Goal: Task Accomplishment & Management: Manage account settings

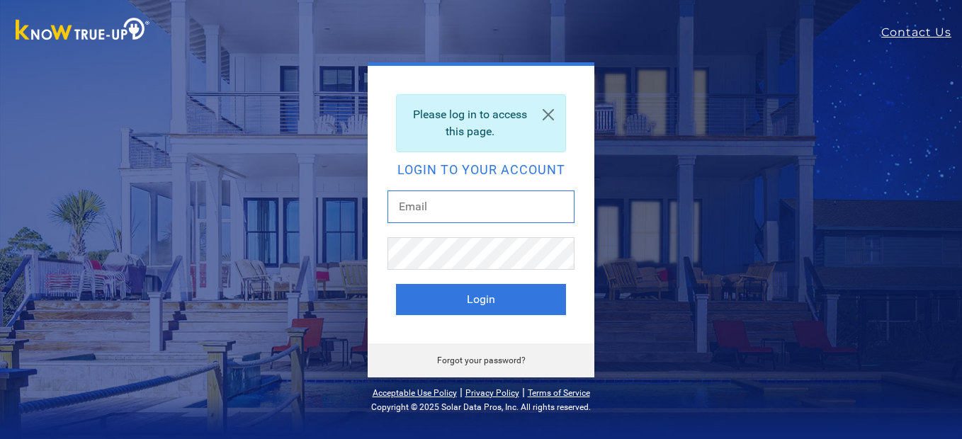
click at [456, 201] on input "text" at bounding box center [481, 207] width 187 height 33
type input "beardad@att.net"
click at [396, 284] on button "Login" at bounding box center [481, 299] width 170 height 31
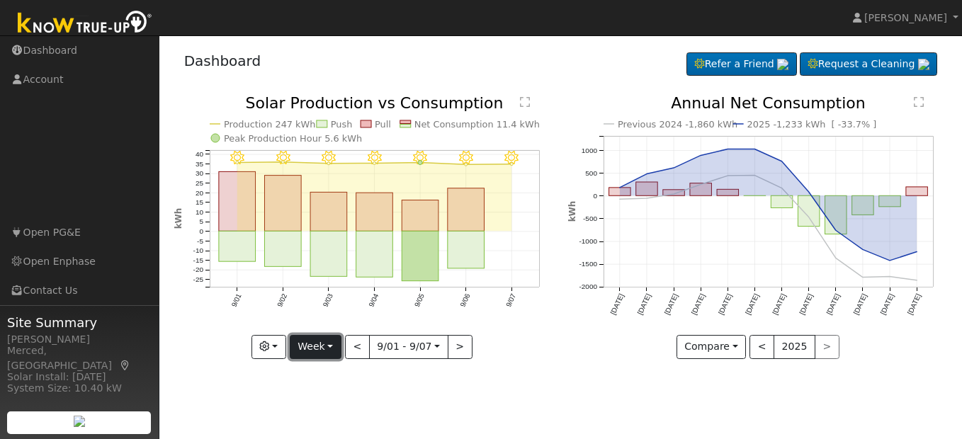
click at [330, 344] on button "Week" at bounding box center [316, 347] width 52 height 24
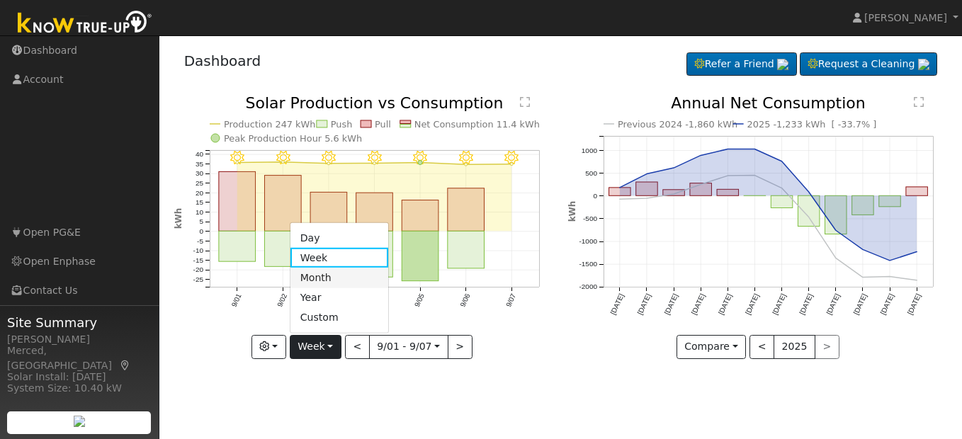
click at [335, 278] on link "Month" at bounding box center [340, 278] width 98 height 20
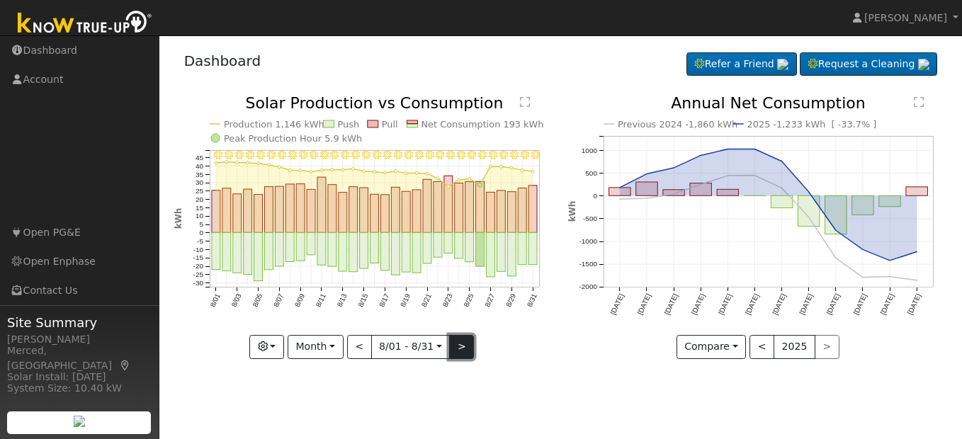
click at [464, 349] on button ">" at bounding box center [461, 347] width 25 height 24
type input "2025-09-01"
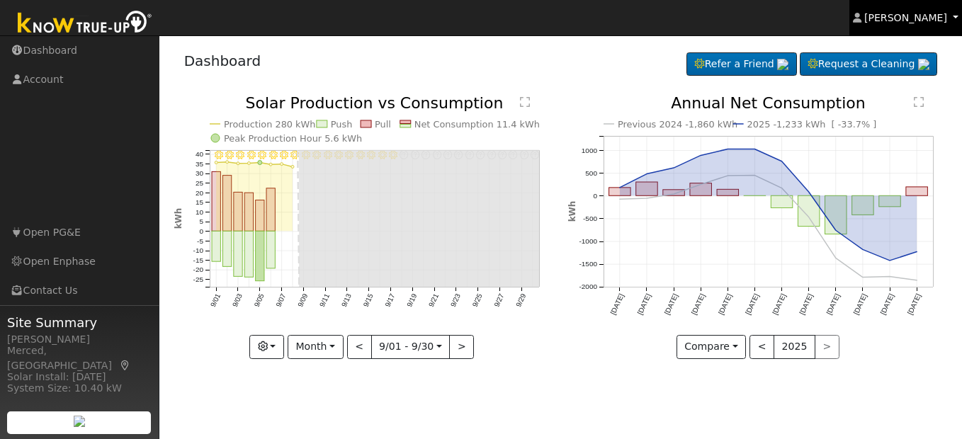
click at [915, 26] on link "James Mendoza" at bounding box center [906, 17] width 113 height 35
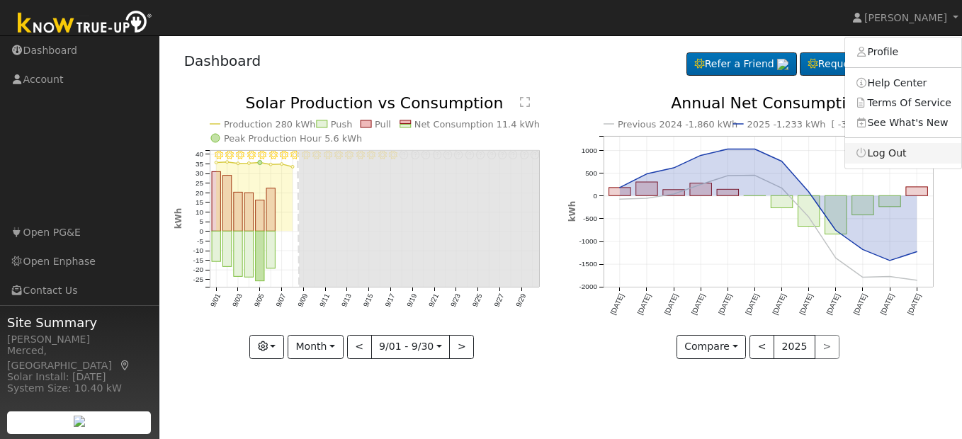
click at [886, 152] on link "Log Out" at bounding box center [903, 153] width 116 height 20
